Goal: Transaction & Acquisition: Purchase product/service

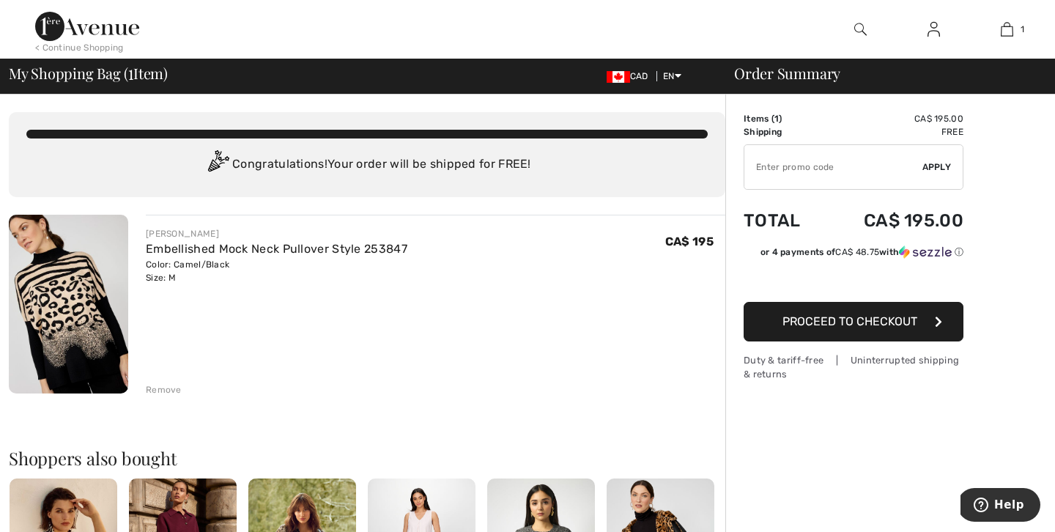
click at [791, 323] on span "Proceed to Checkout" at bounding box center [850, 321] width 135 height 14
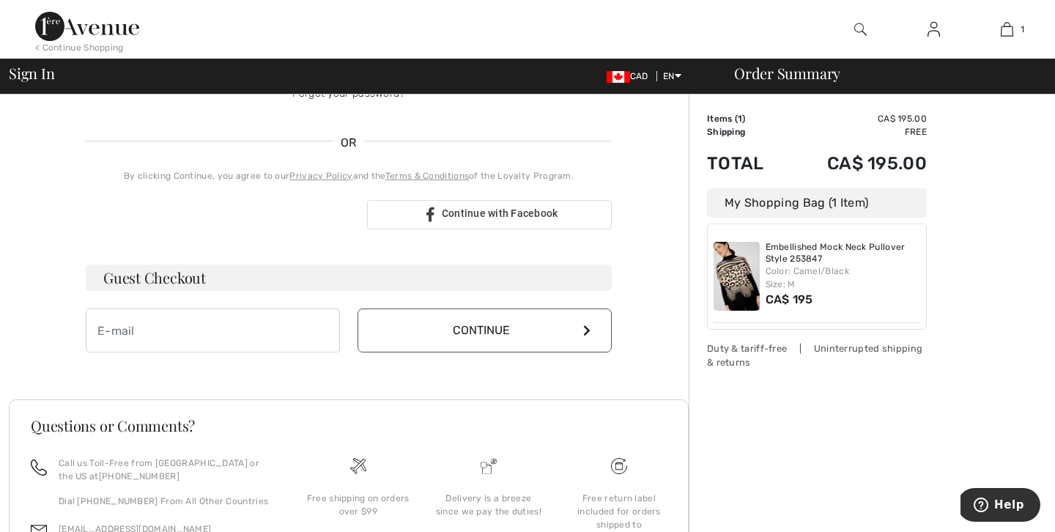
scroll to position [293, 0]
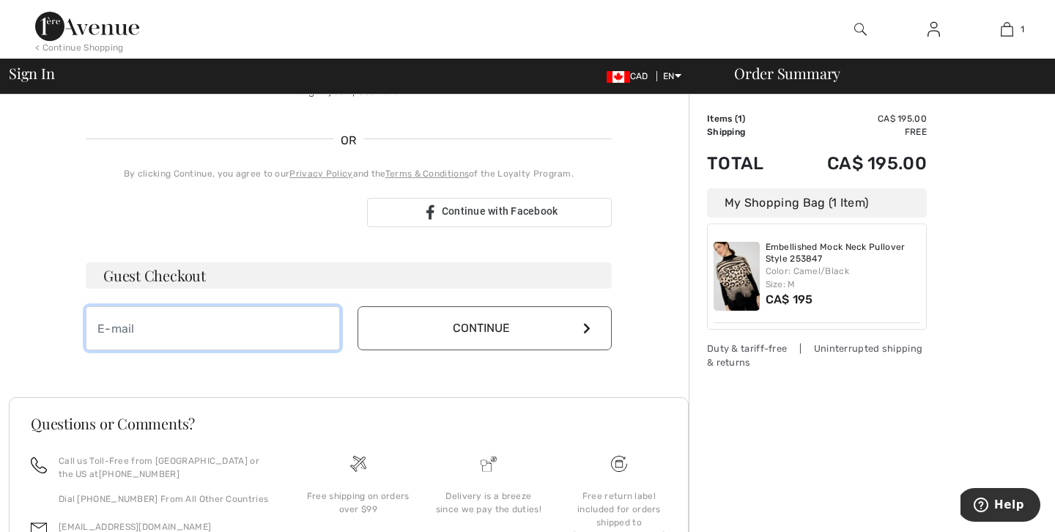
click at [204, 317] on input "email" at bounding box center [213, 328] width 254 height 44
type input "[EMAIL_ADDRESS][DOMAIN_NAME]"
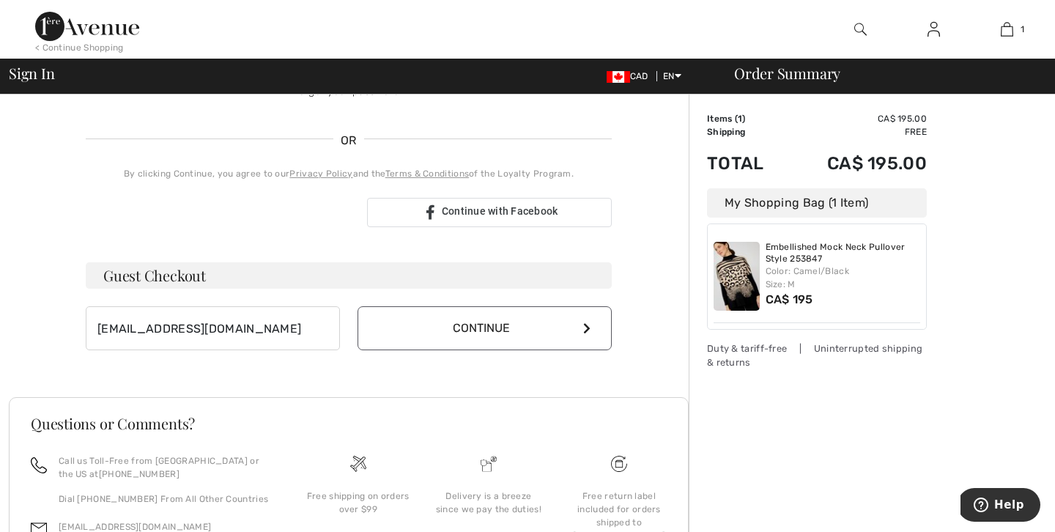
click at [573, 331] on button "Continue" at bounding box center [485, 328] width 254 height 44
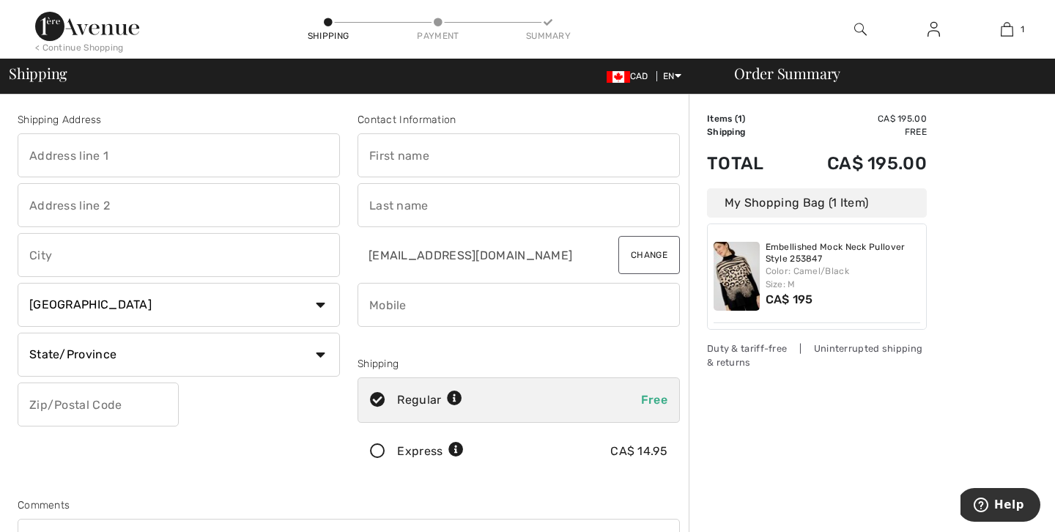
click at [131, 155] on input "text" at bounding box center [179, 155] width 323 height 44
type input "3100 E Park Row Drive"
type input "Arlington"
select select "US"
select select "TX"
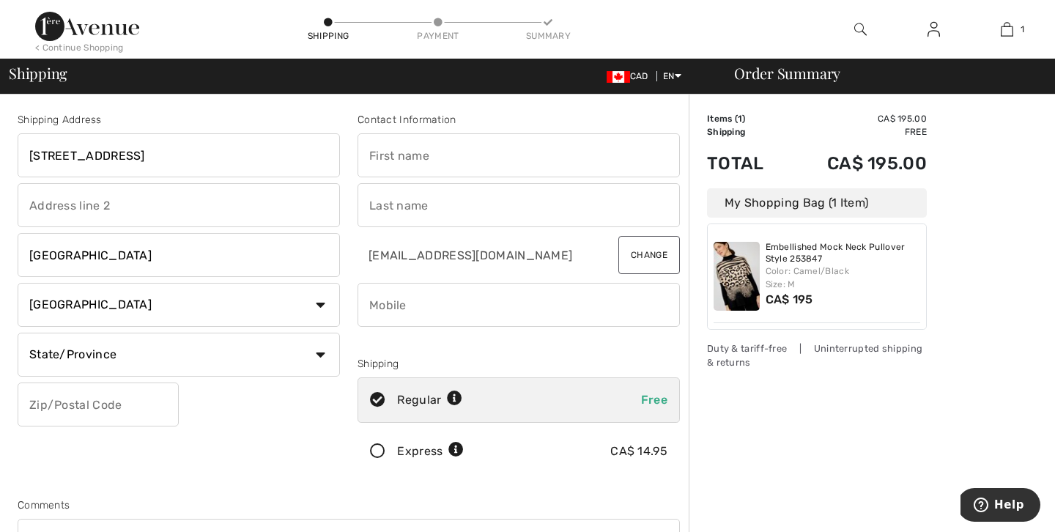
type input "76010"
type input "Mohammed"
type input "hammad"
type input "8179666416"
click at [1011, 419] on div "Order Summary Details Items ( 1 ) CA$ 195.00 Promo code CA$ 0.00 Shipping Free …" at bounding box center [872, 525] width 366 height 860
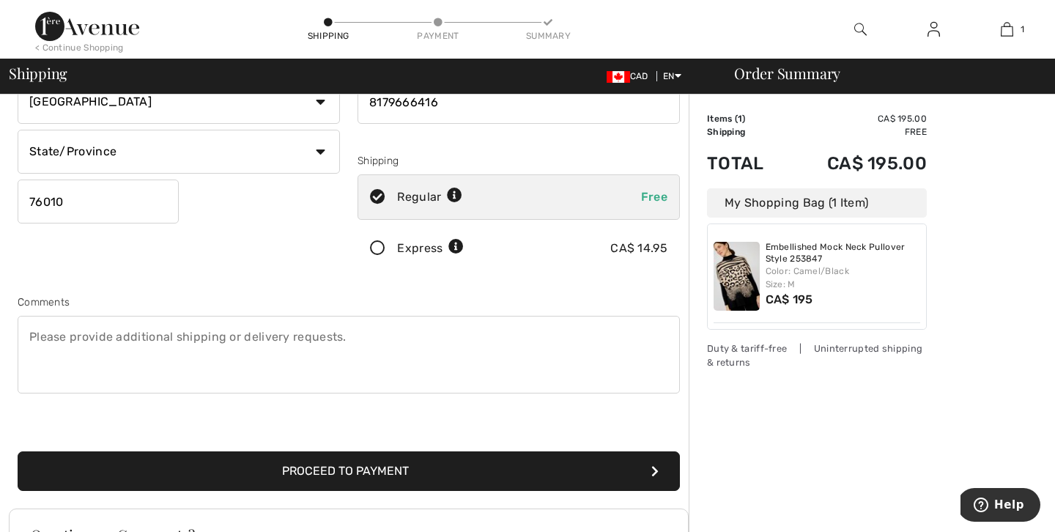
scroll to position [205, 0]
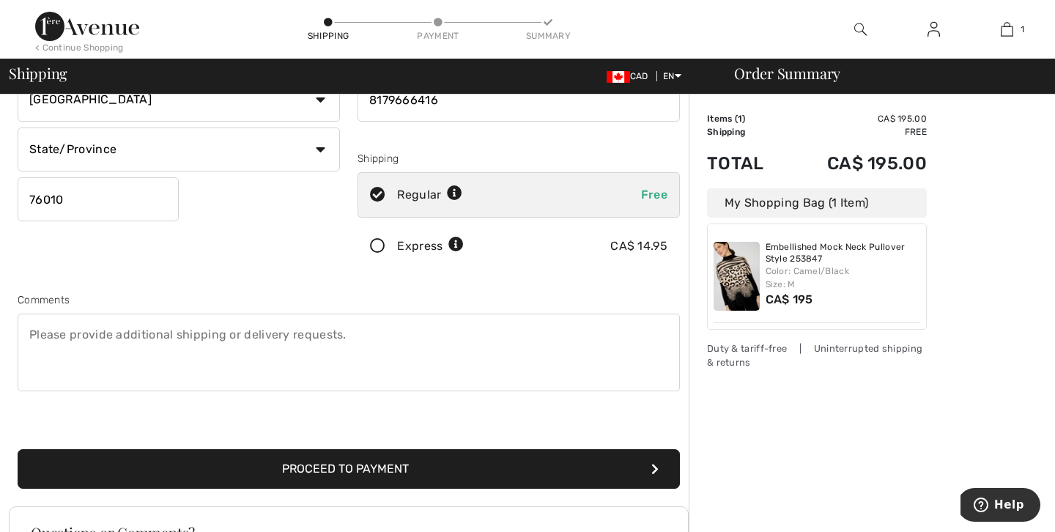
click at [391, 468] on button "Proceed to Payment" at bounding box center [349, 469] width 663 height 40
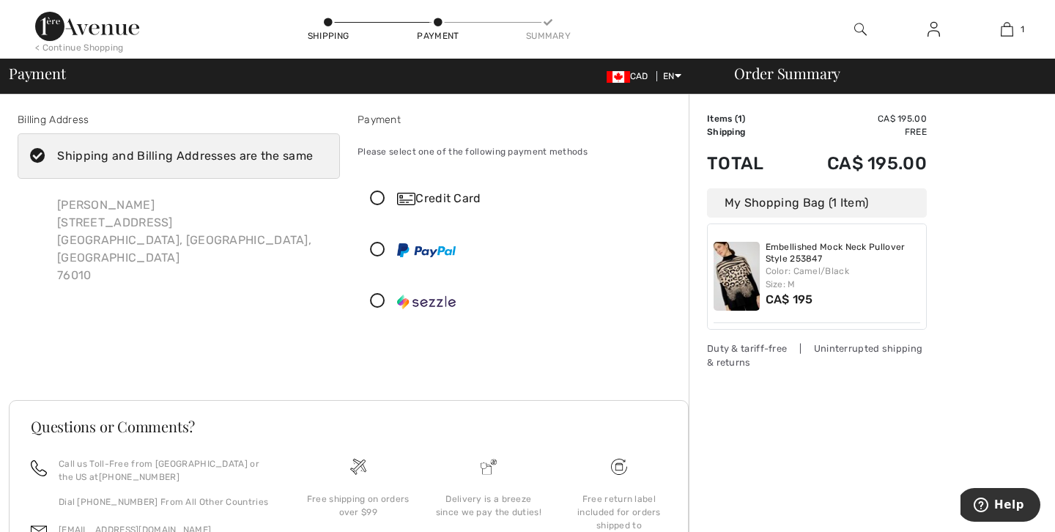
click at [377, 303] on icon at bounding box center [377, 301] width 39 height 15
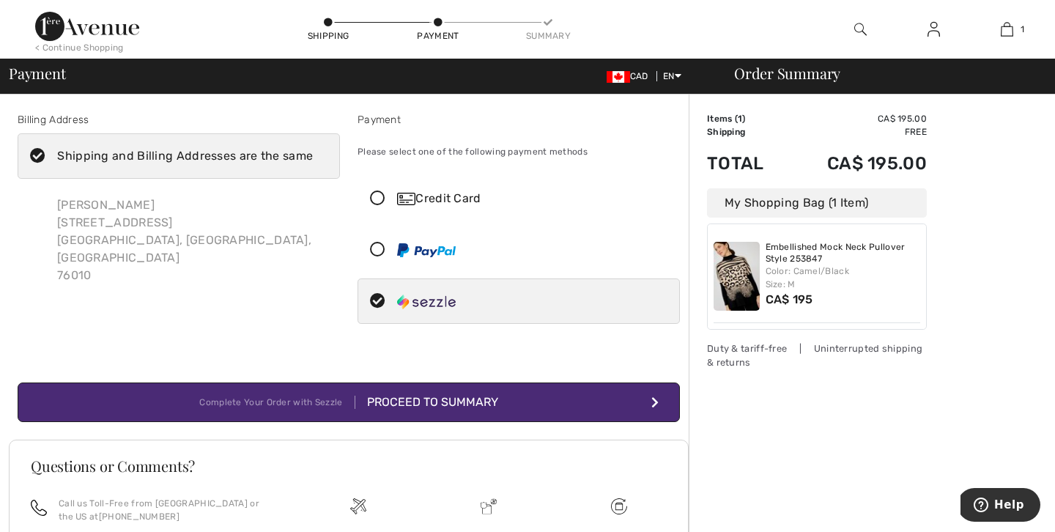
click at [380, 201] on icon at bounding box center [377, 198] width 39 height 15
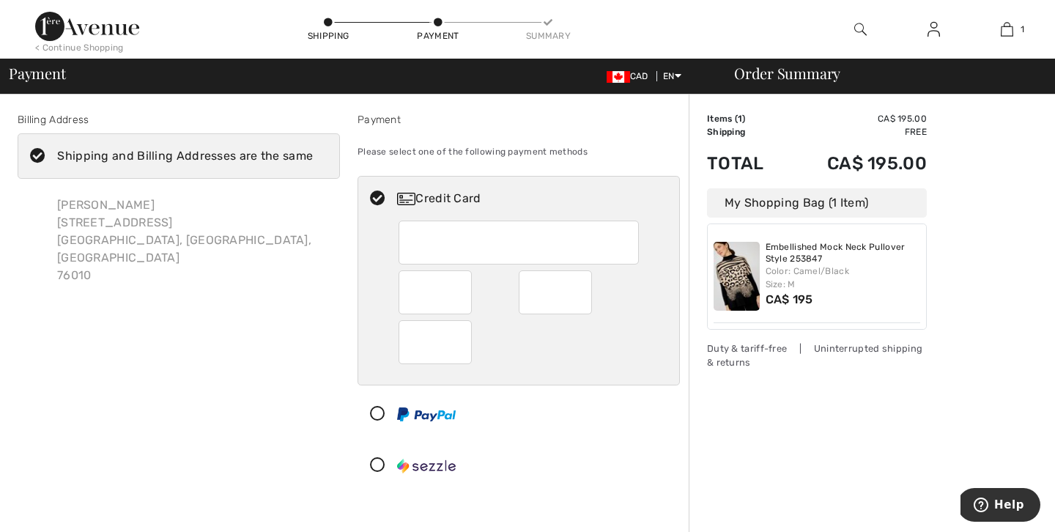
click at [43, 32] on img at bounding box center [87, 26] width 104 height 29
